Goal: Task Accomplishment & Management: Manage account settings

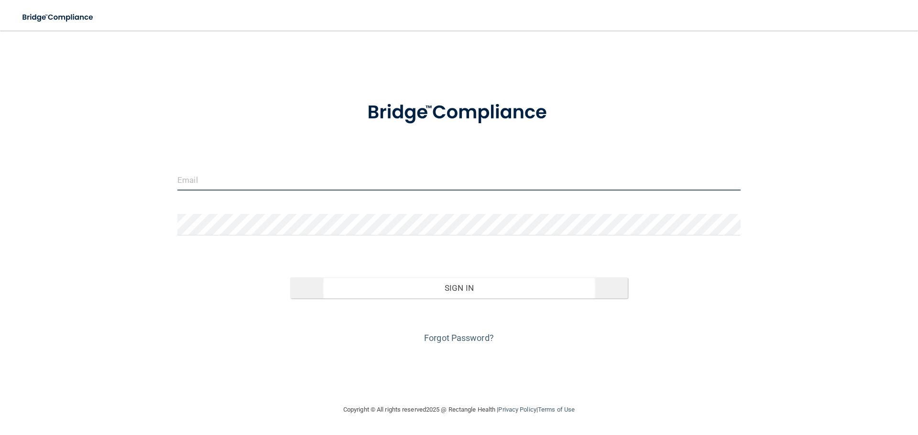
type input "[EMAIL_ADDRESS][DOMAIN_NAME]"
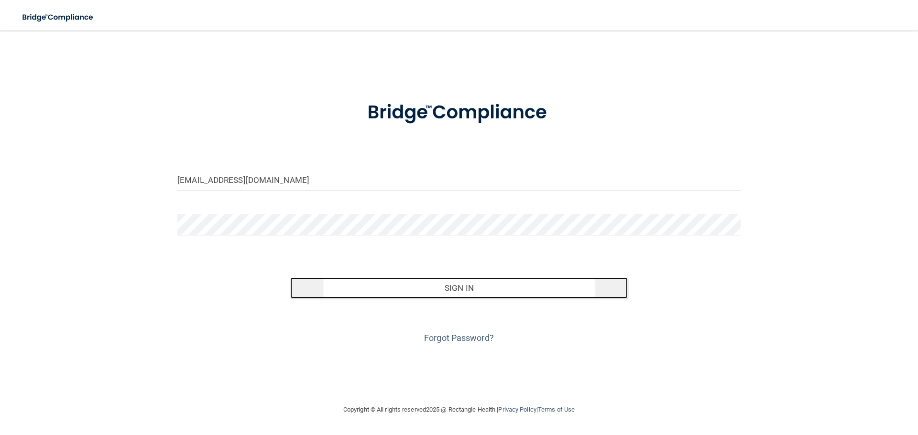
click at [449, 281] on button "Sign In" at bounding box center [459, 288] width 338 height 21
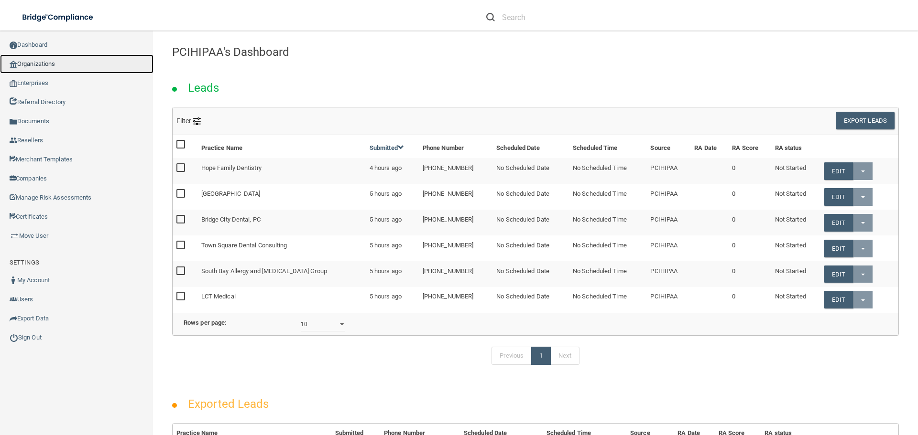
click at [40, 66] on link "Organizations" at bounding box center [76, 63] width 153 height 19
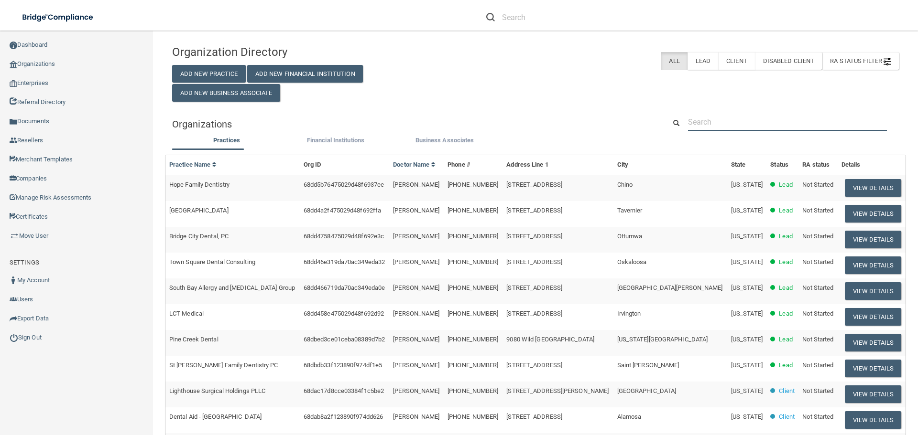
click at [723, 116] on input "text" at bounding box center [787, 122] width 199 height 18
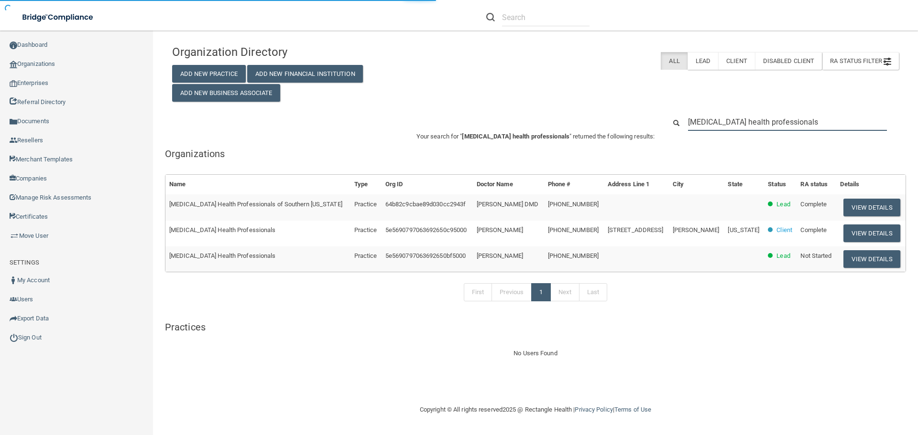
type input "[MEDICAL_DATA] health professionals"
click at [861, 232] on button "View Details" at bounding box center [871, 234] width 56 height 18
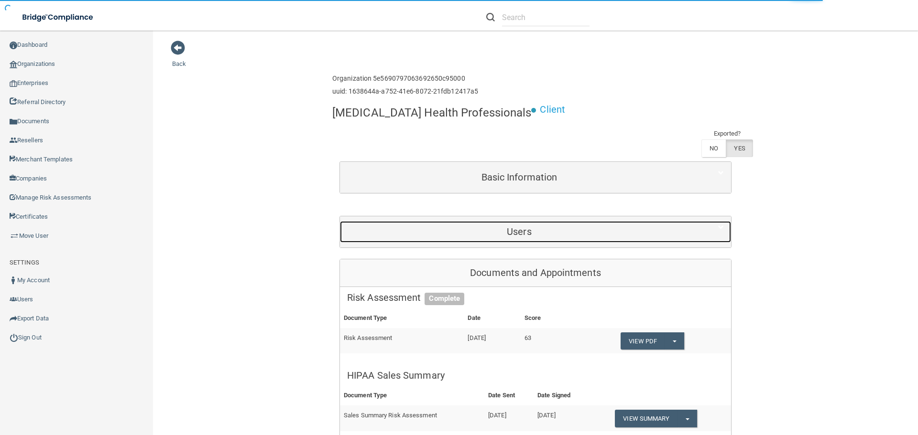
drag, startPoint x: 519, startPoint y: 232, endPoint x: 423, endPoint y: 222, distance: 97.1
click at [519, 232] on h5 "Users" at bounding box center [519, 232] width 344 height 11
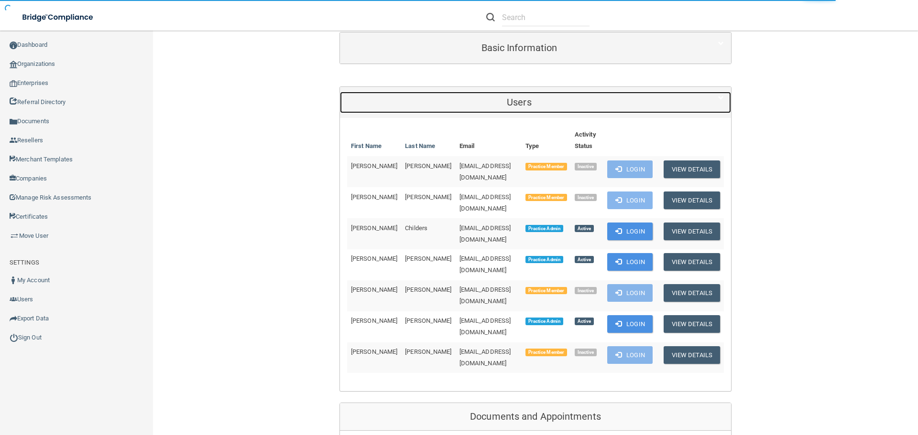
scroll to position [143, 0]
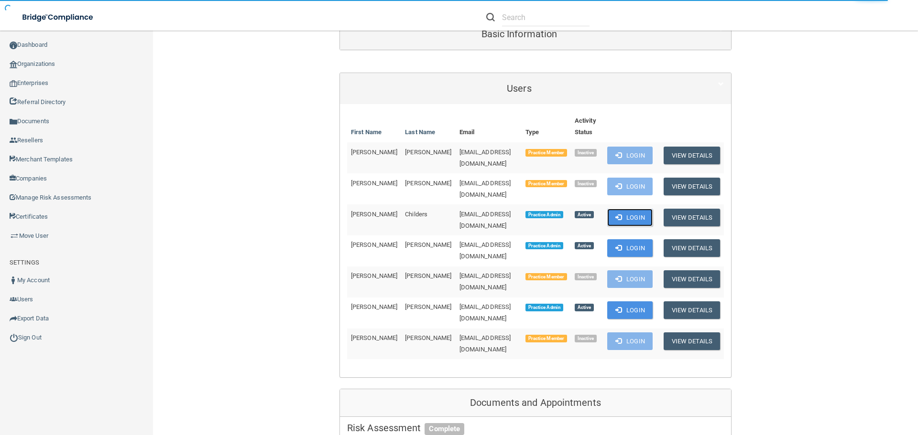
click at [625, 209] on button "Login" at bounding box center [629, 218] width 45 height 18
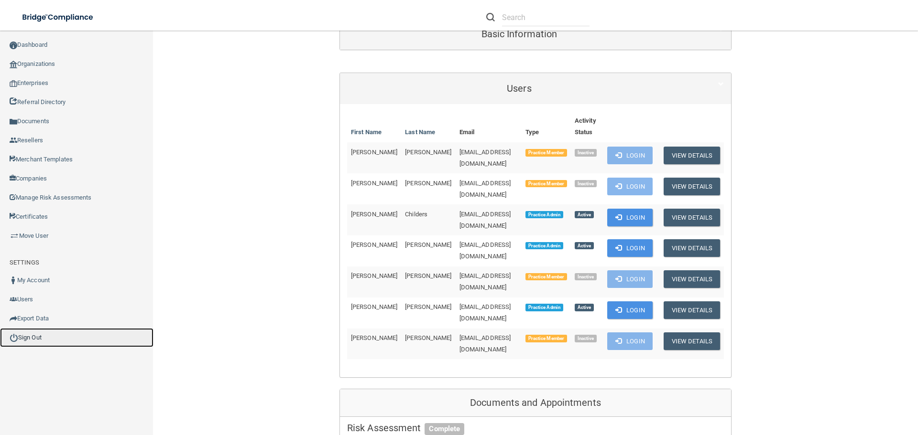
click at [35, 332] on link "Sign Out" at bounding box center [76, 337] width 153 height 19
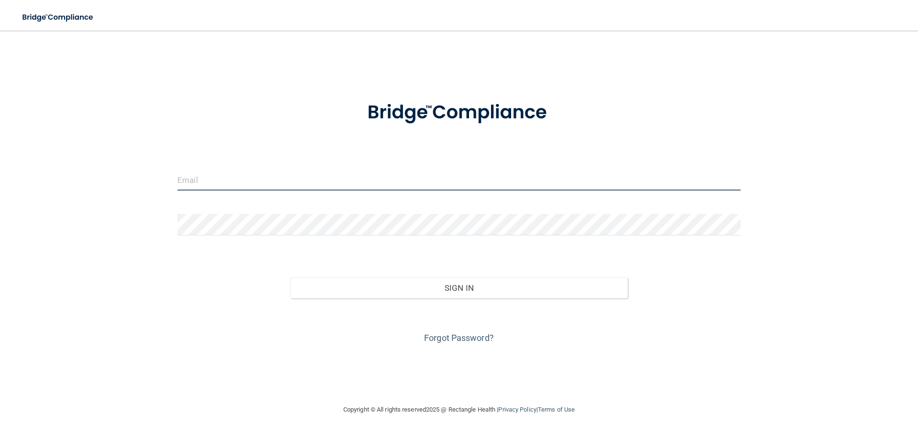
type input "[EMAIL_ADDRESS][DOMAIN_NAME]"
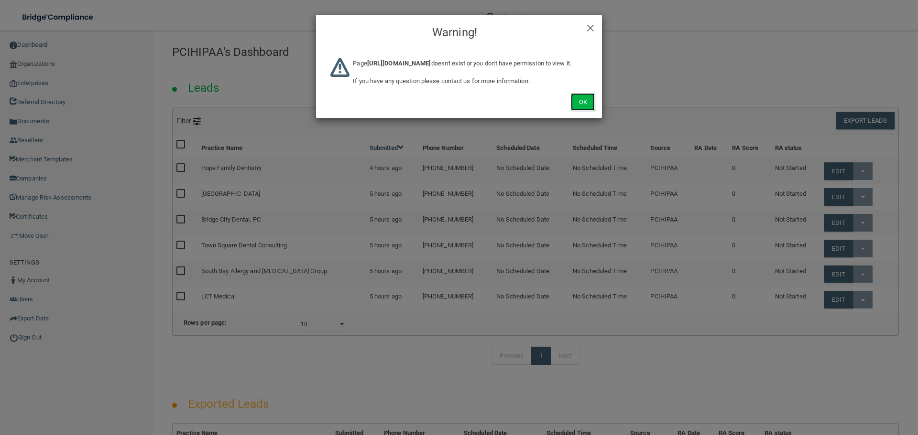
click at [580, 111] on button "Ok" at bounding box center [583, 102] width 24 height 18
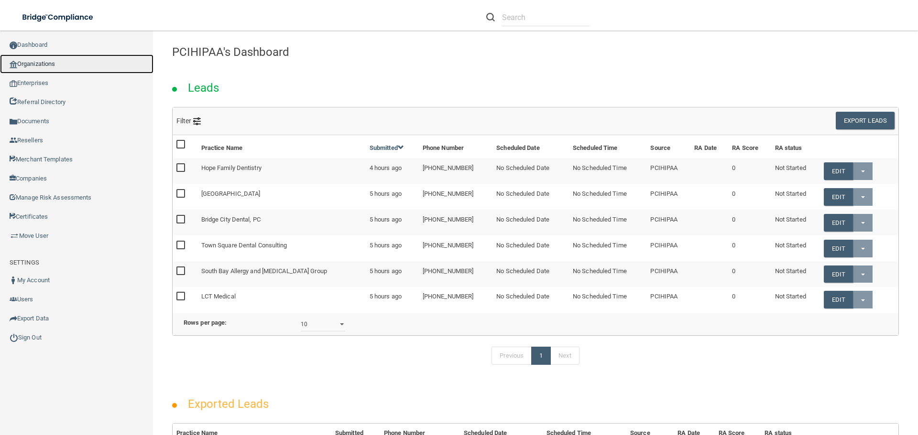
click at [31, 58] on link "Organizations" at bounding box center [76, 63] width 153 height 19
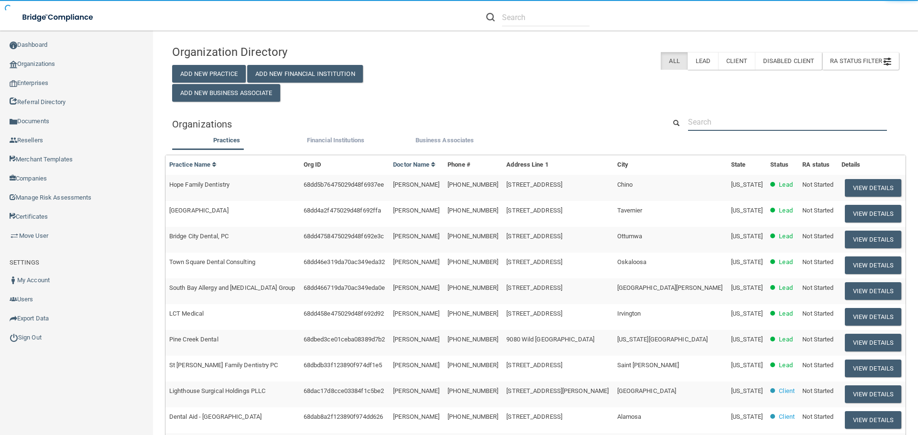
click at [716, 127] on input "text" at bounding box center [787, 122] width 199 height 18
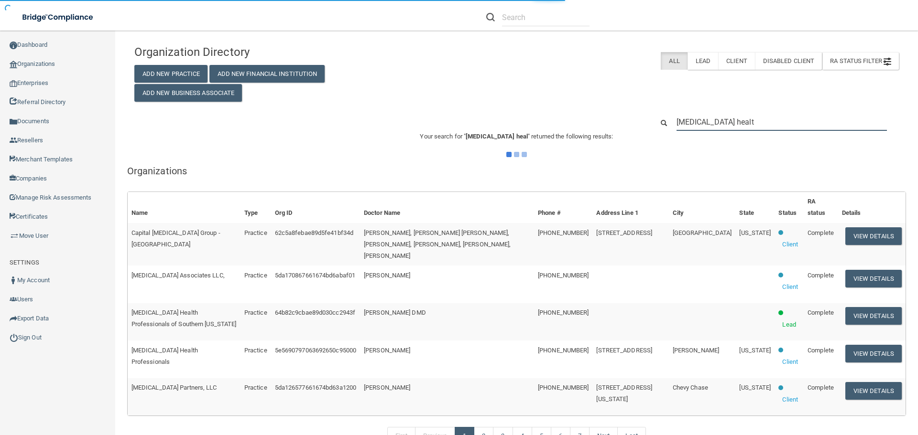
type input "[MEDICAL_DATA] health"
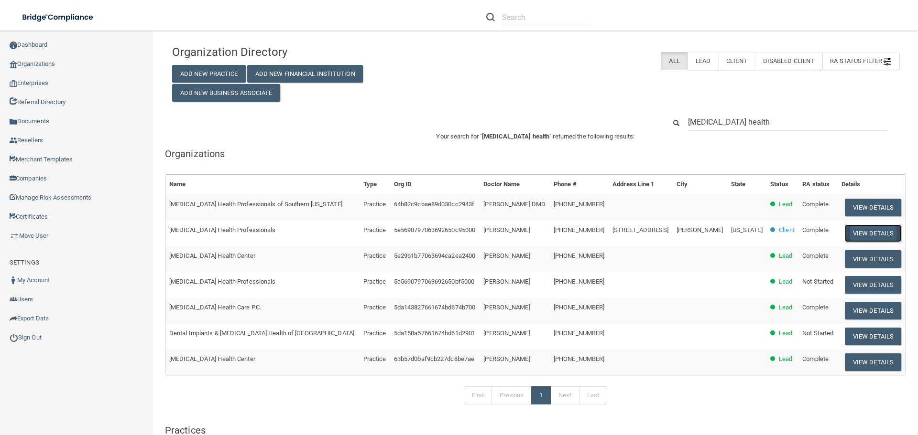
click at [853, 232] on button "View Details" at bounding box center [873, 234] width 56 height 18
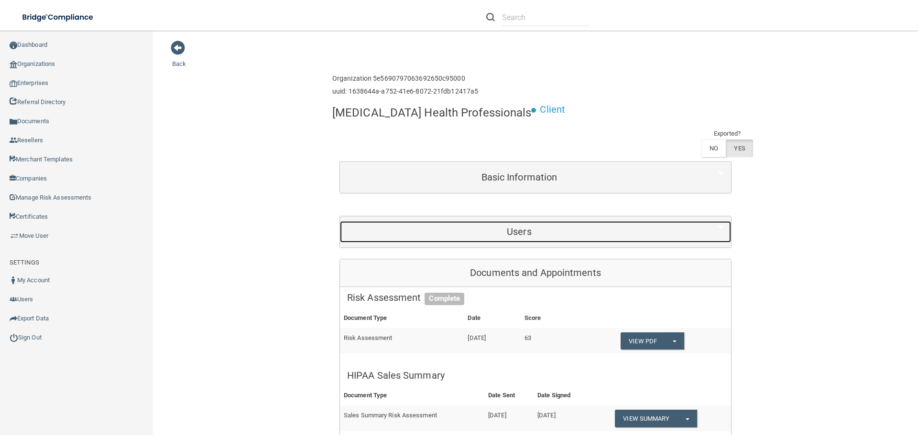
click at [506, 232] on h5 "Users" at bounding box center [519, 232] width 344 height 11
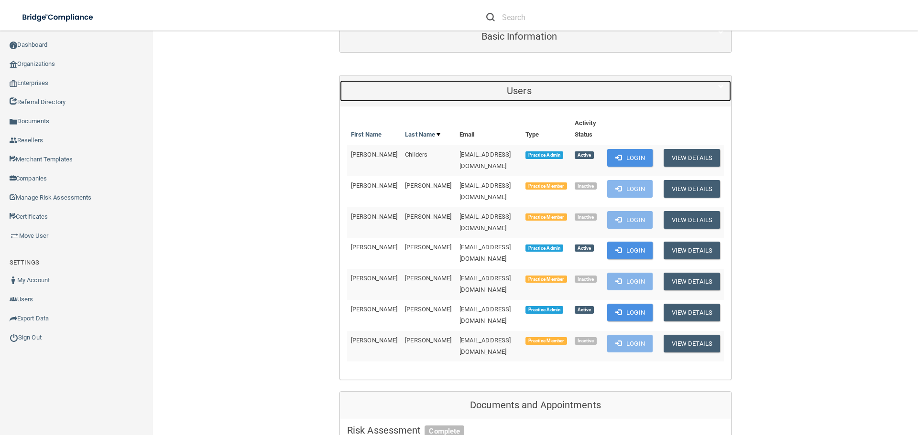
scroll to position [143, 0]
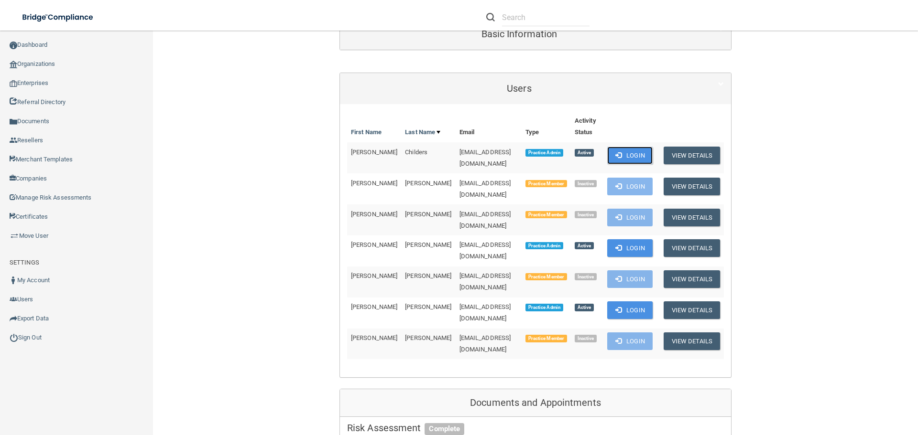
click at [635, 157] on button "Login" at bounding box center [629, 156] width 45 height 18
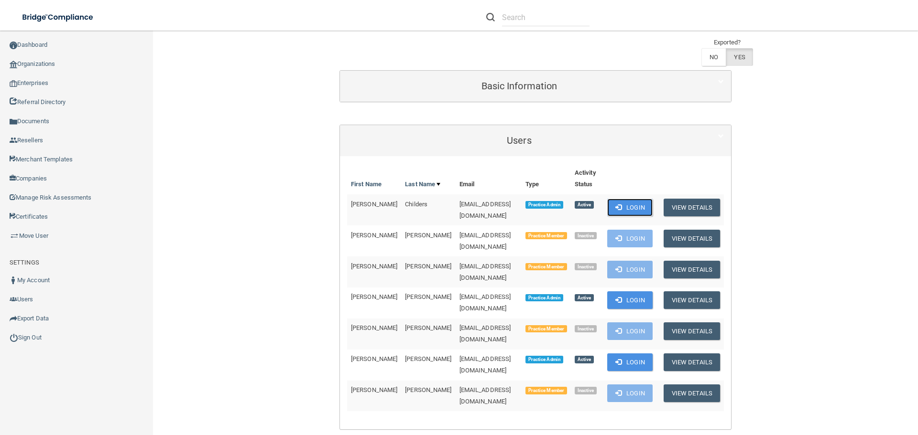
scroll to position [0, 0]
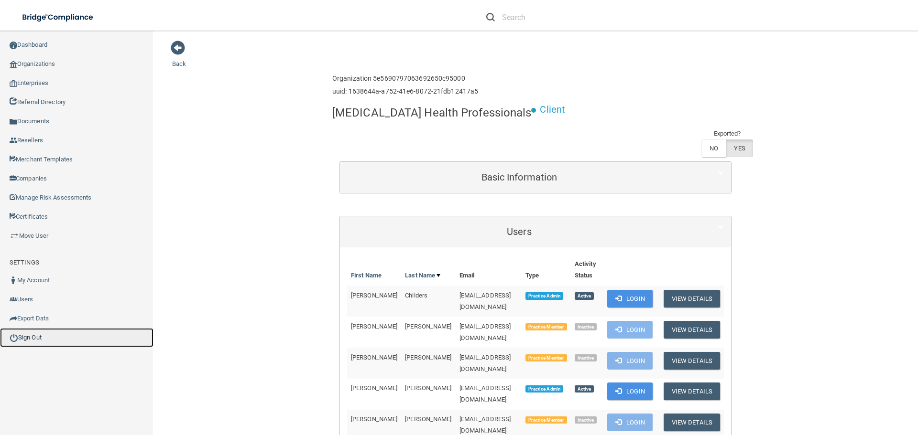
click at [14, 331] on link "Sign Out" at bounding box center [76, 337] width 153 height 19
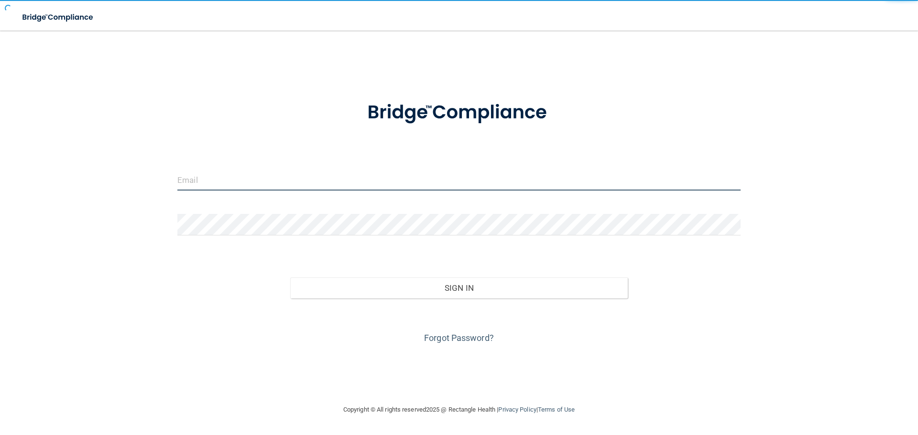
type input "[EMAIL_ADDRESS][DOMAIN_NAME]"
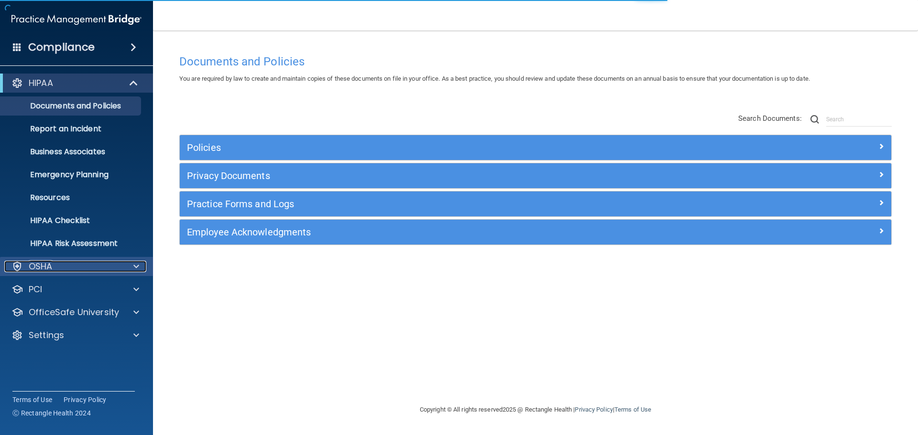
click at [98, 263] on div "OSHA" at bounding box center [63, 266] width 119 height 11
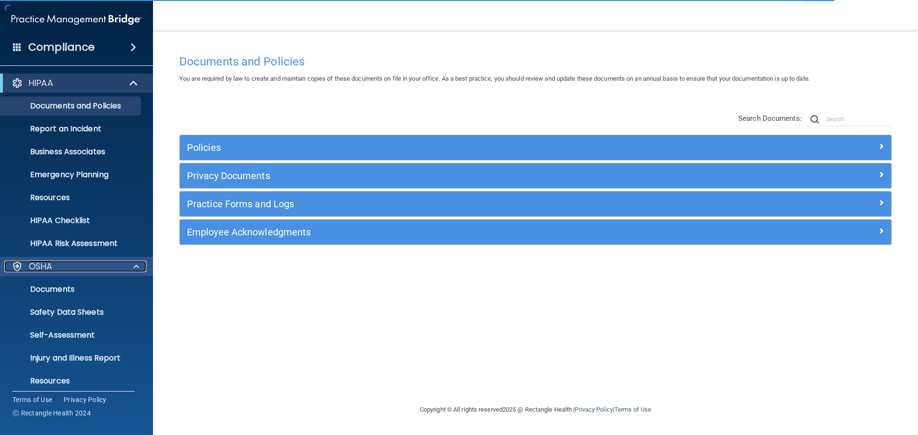
click at [98, 263] on div "OSHA" at bounding box center [63, 266] width 119 height 11
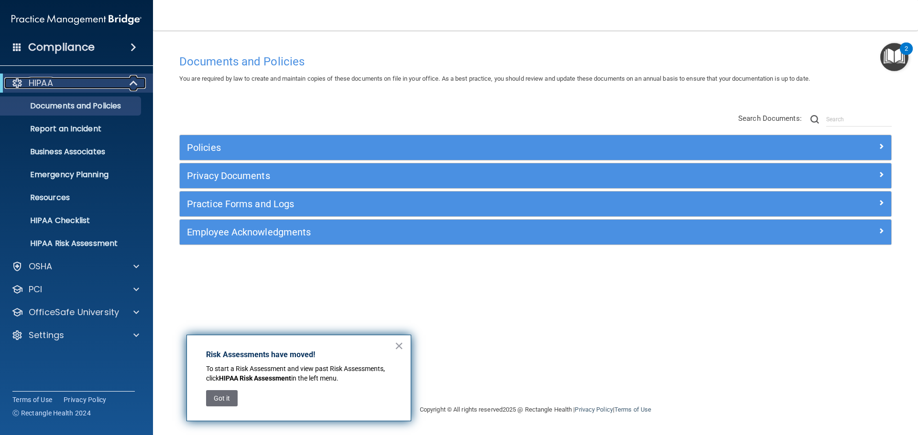
click at [124, 84] on div at bounding box center [133, 82] width 23 height 11
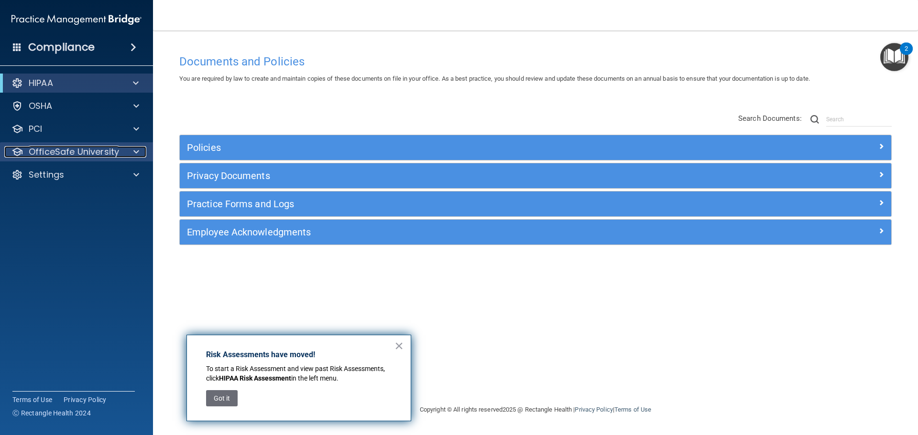
click at [106, 147] on p "OfficeSafe University" at bounding box center [74, 151] width 90 height 11
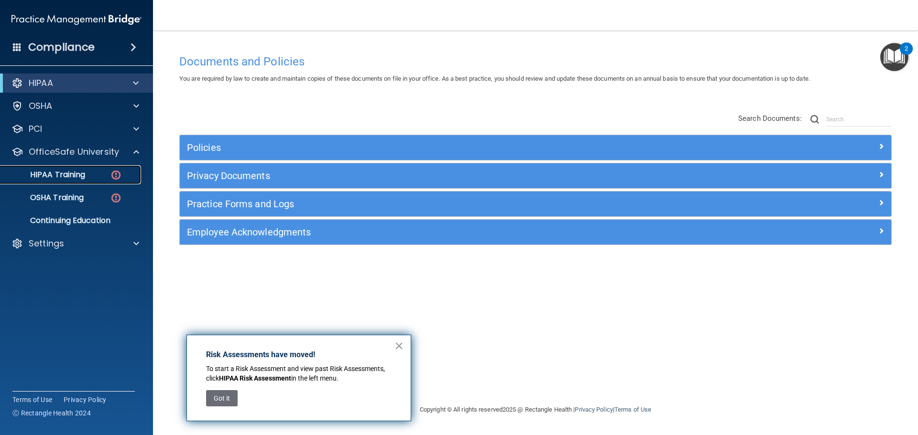
click at [91, 173] on div "HIPAA Training" at bounding box center [71, 175] width 131 height 10
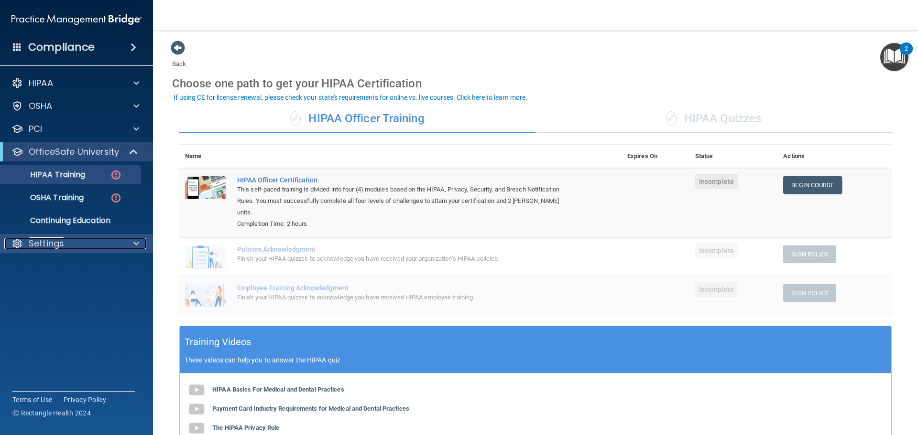
click at [55, 239] on p "Settings" at bounding box center [46, 243] width 35 height 11
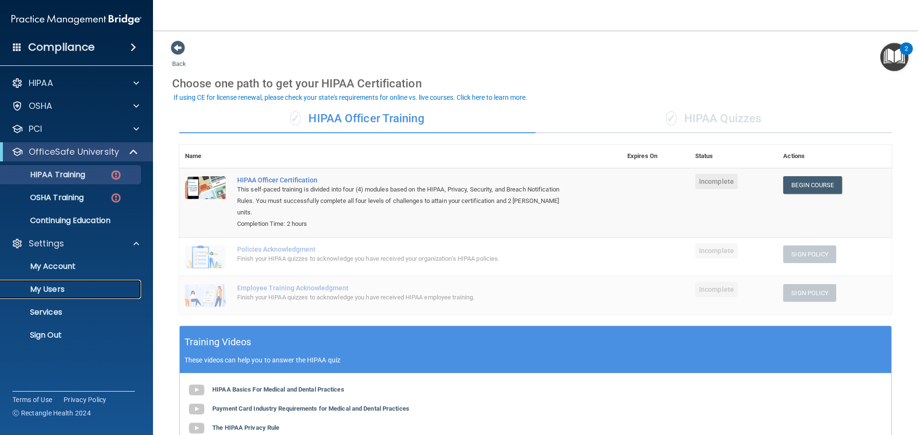
click at [48, 285] on p "My Users" at bounding box center [71, 290] width 131 height 10
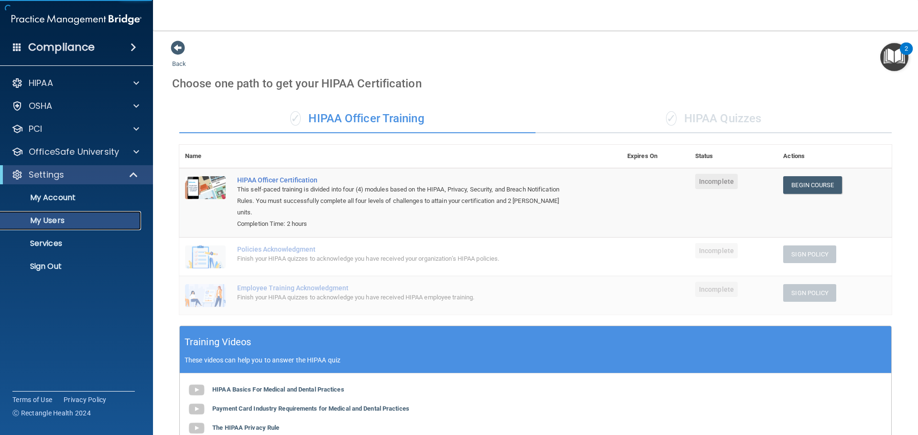
select select "20"
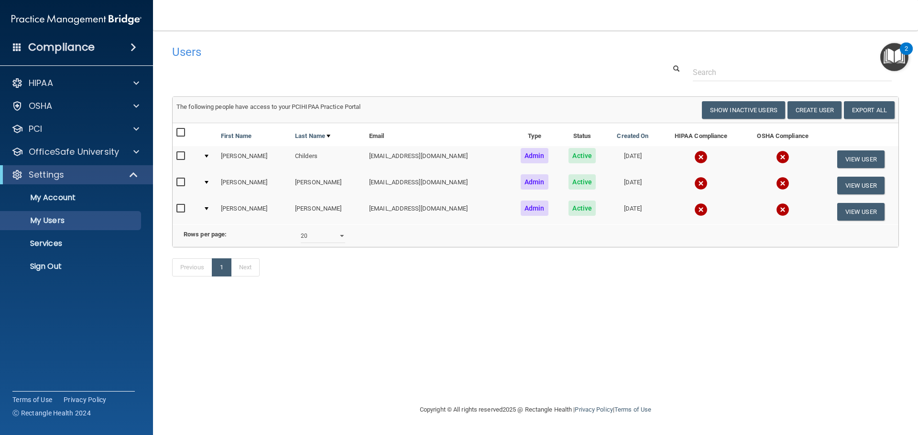
click at [694, 186] on img at bounding box center [700, 183] width 13 height 13
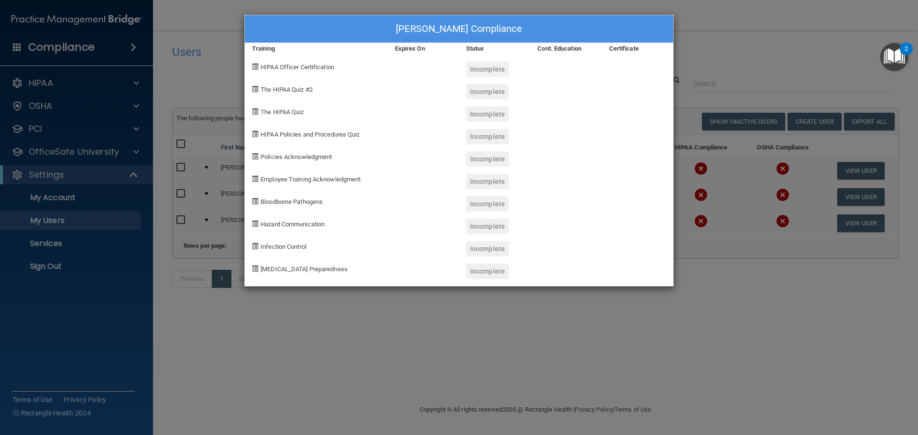
click at [729, 47] on div "Kathy Leonelli's Compliance Training Expires On Status Cont. Education Certific…" at bounding box center [459, 217] width 918 height 435
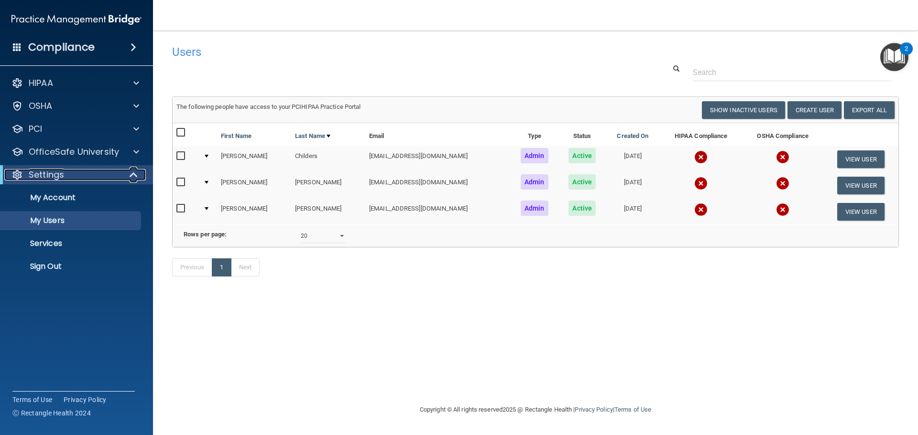
click at [133, 175] on span at bounding box center [135, 174] width 8 height 11
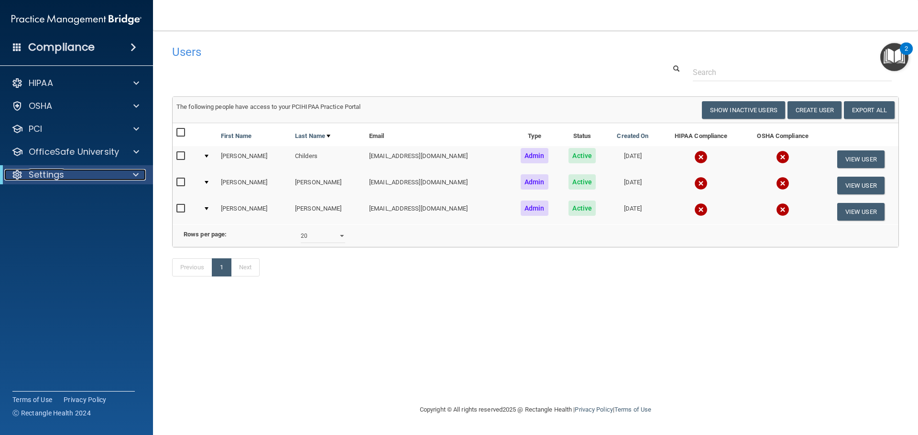
click at [84, 171] on div "Settings" at bounding box center [63, 174] width 118 height 11
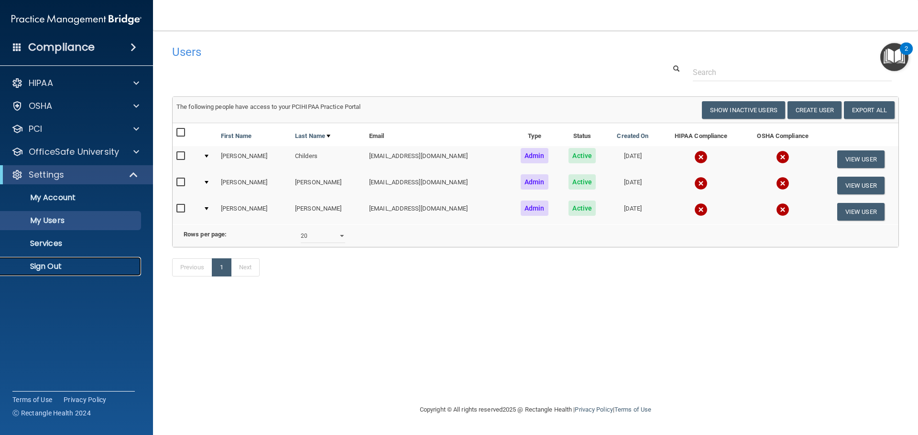
click at [54, 270] on p "Sign Out" at bounding box center [71, 267] width 131 height 10
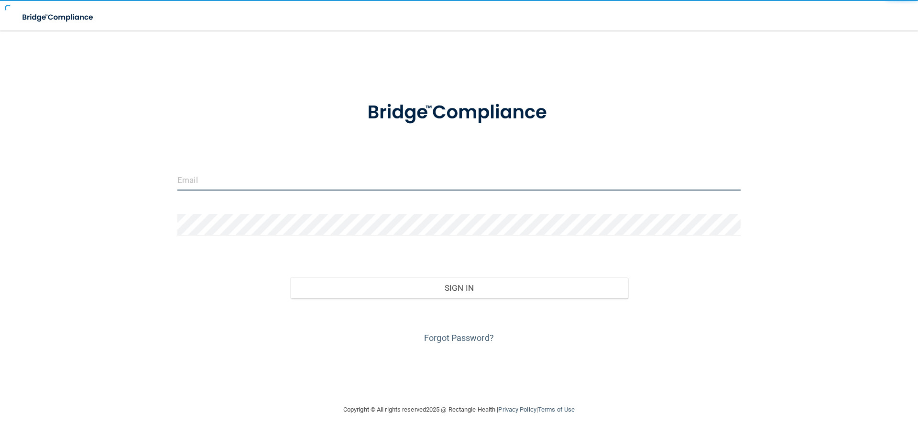
type input "[EMAIL_ADDRESS][DOMAIN_NAME]"
